Goal: Task Accomplishment & Management: Complete application form

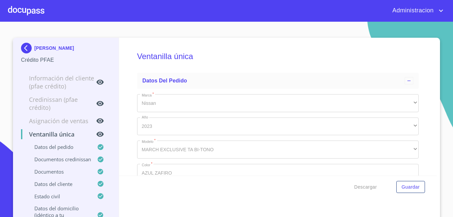
click at [48, 46] on p "[PERSON_NAME]" at bounding box center [54, 47] width 40 height 5
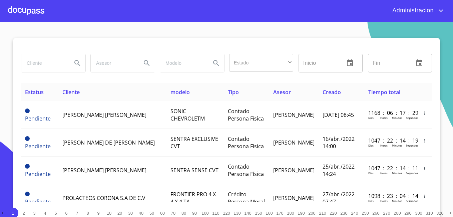
click at [45, 64] on input "search" at bounding box center [43, 63] width 45 height 18
click at [53, 62] on input "[PERSON_NAME]" at bounding box center [43, 63] width 45 height 18
click at [59, 61] on input "[PERSON_NAME]" at bounding box center [43, 63] width 45 height 18
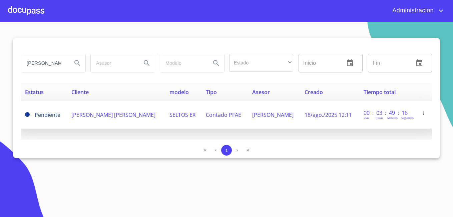
type input "[PERSON_NAME]"
click at [118, 108] on td "[PERSON_NAME] [PERSON_NAME]" at bounding box center [116, 115] width 98 height 28
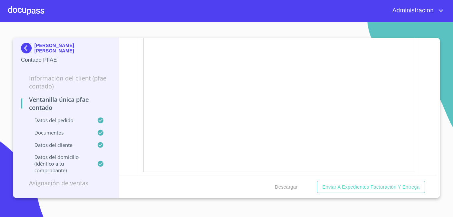
scroll to position [167, 0]
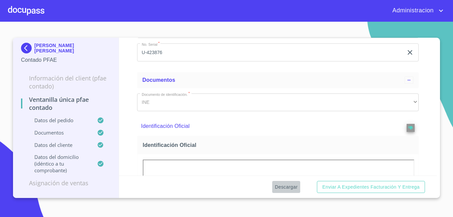
click at [292, 187] on span "Descargar" at bounding box center [286, 187] width 23 height 8
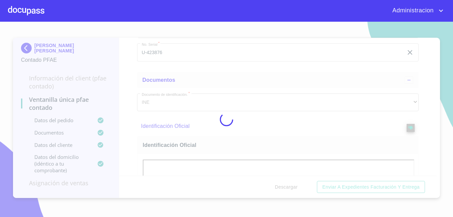
click at [292, 187] on div at bounding box center [226, 119] width 453 height 195
click at [292, 187] on div "0%" at bounding box center [226, 119] width 453 height 195
click at [292, 187] on div "5%" at bounding box center [226, 119] width 453 height 195
click at [292, 187] on div "10%" at bounding box center [226, 119] width 453 height 195
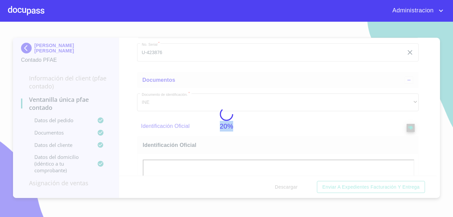
click at [292, 187] on div "20%" at bounding box center [226, 119] width 453 height 195
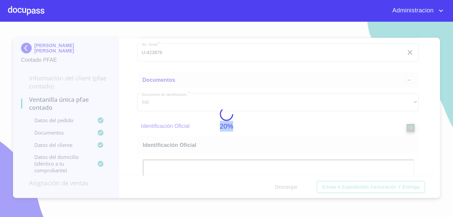
click at [292, 187] on div "20%" at bounding box center [226, 119] width 453 height 195
click at [292, 187] on div "25%" at bounding box center [226, 119] width 453 height 195
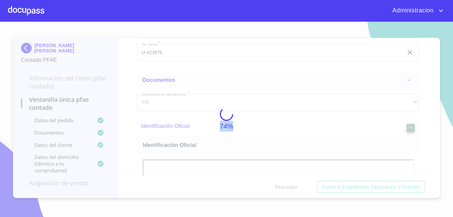
click at [292, 187] on div "74%" at bounding box center [226, 119] width 453 height 195
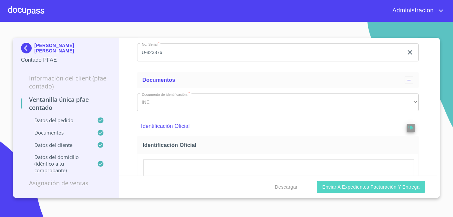
click at [342, 191] on button "Enviar a Expedientes Facturación y Entrega" at bounding box center [371, 187] width 108 height 12
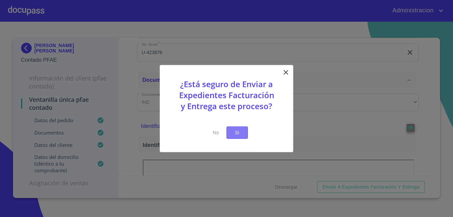
click at [235, 130] on span "Si" at bounding box center [237, 132] width 11 height 8
